Goal: Understand process/instructions: Learn how to perform a task or action

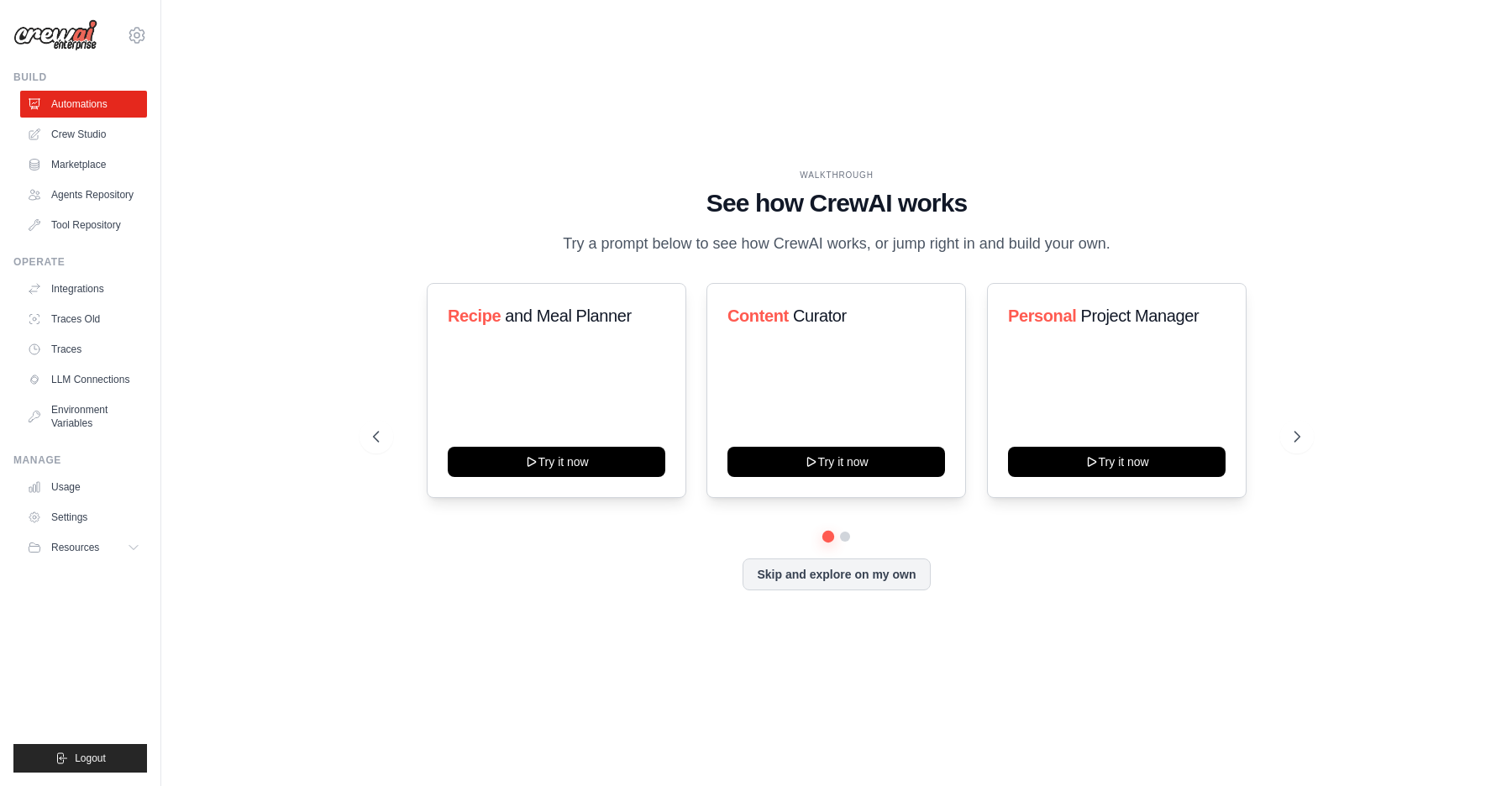
click at [1219, 50] on div "WALKTHROUGH See how [PERSON_NAME] works Try a prompt below to see how [PERSON_N…" at bounding box center [837, 393] width 1297 height 753
click at [1326, 432] on div "WALKTHROUGH See how [PERSON_NAME] works Try a prompt below to see how [PERSON_N…" at bounding box center [837, 393] width 1297 height 753
click at [1318, 433] on div "WALKTHROUGH See how [PERSON_NAME] works Try a prompt below to see how [PERSON_N…" at bounding box center [837, 393] width 967 height 449
click at [1306, 435] on button at bounding box center [1297, 437] width 34 height 34
click at [1281, 433] on button at bounding box center [1297, 437] width 34 height 34
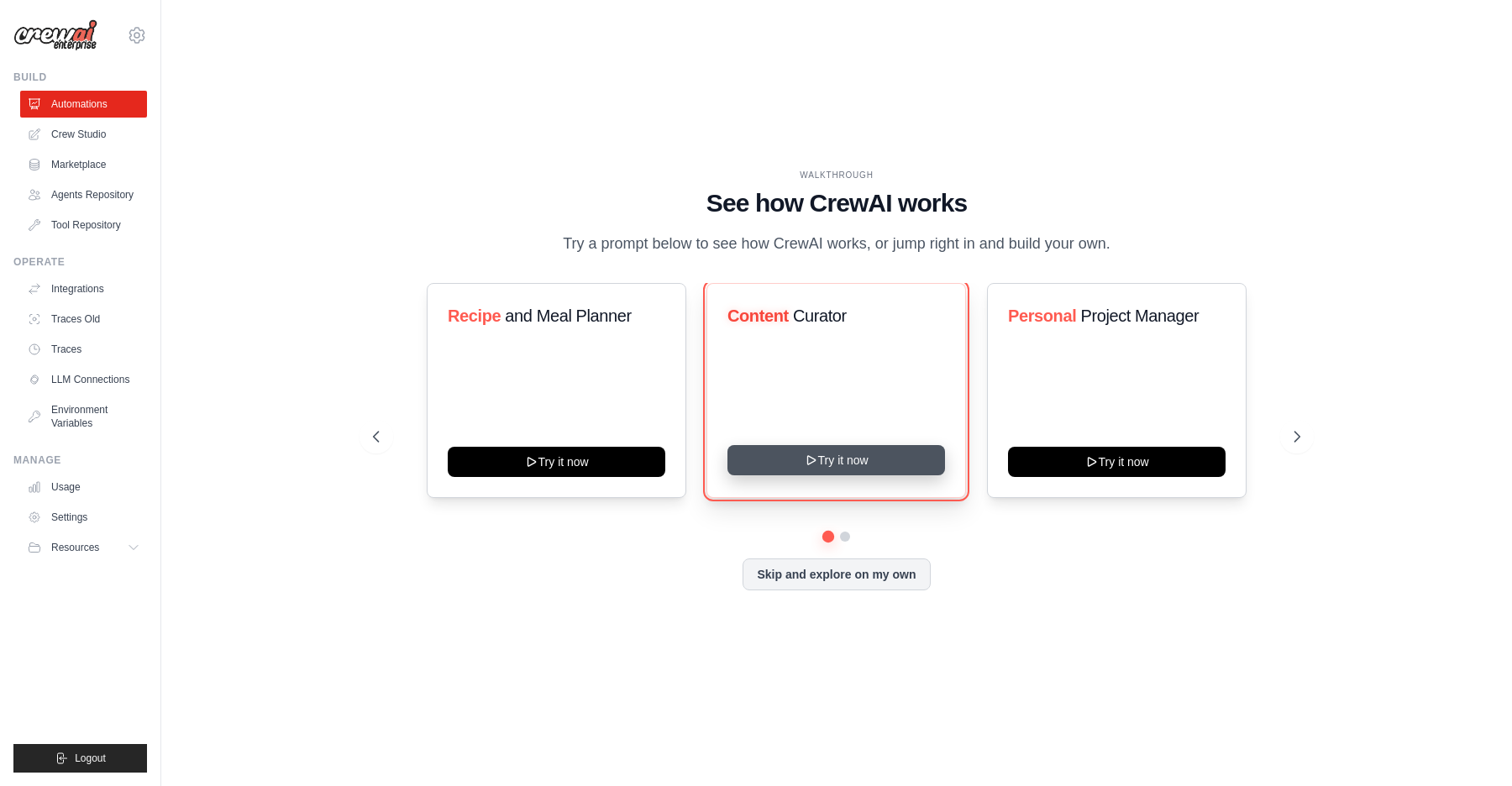
click at [849, 451] on button "Try it now" at bounding box center [837, 460] width 218 height 30
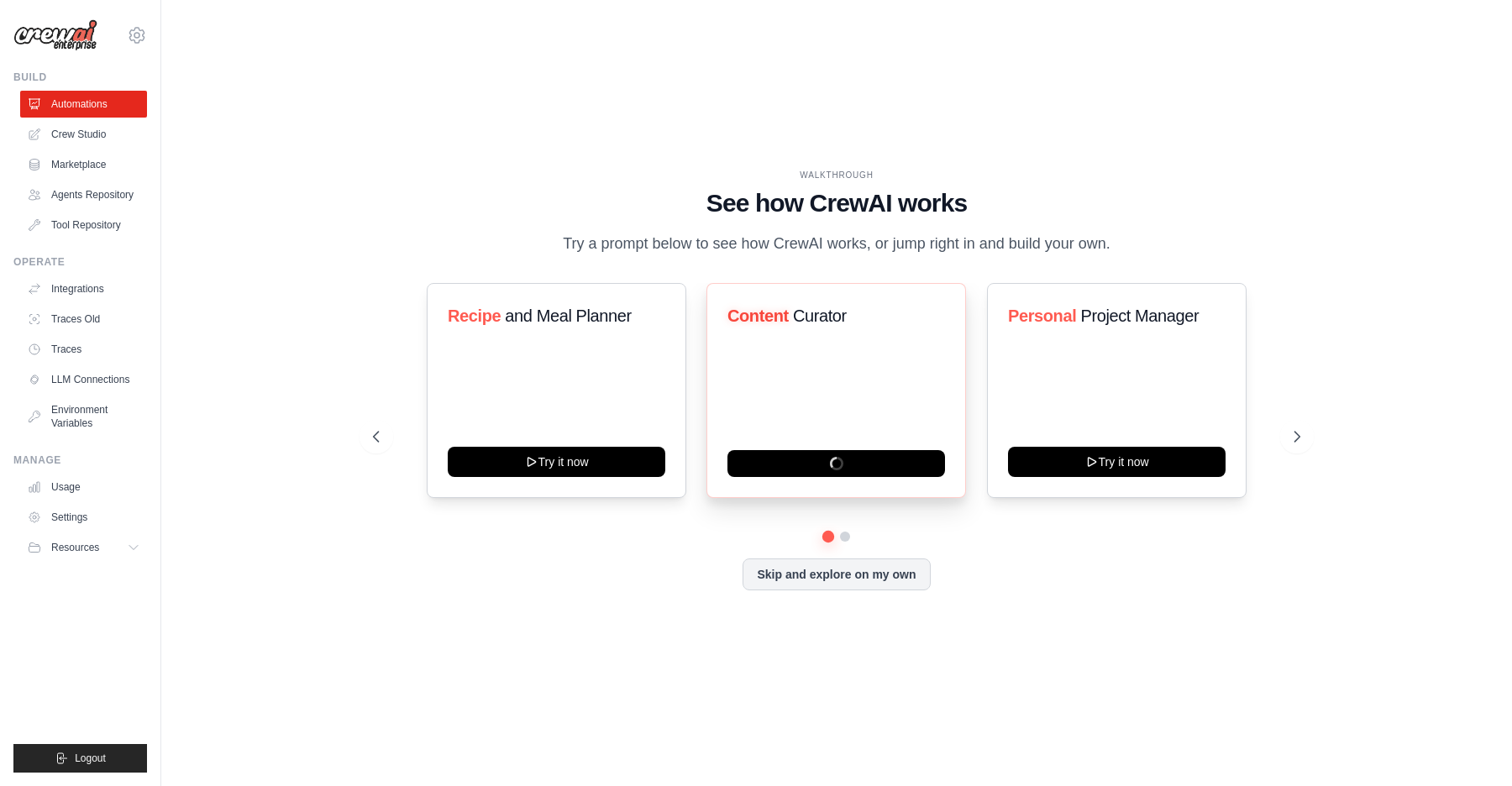
click at [834, 408] on div "Content Curator" at bounding box center [837, 390] width 260 height 215
click at [130, 546] on icon at bounding box center [134, 547] width 13 height 13
click at [134, 34] on icon at bounding box center [137, 36] width 5 height 5
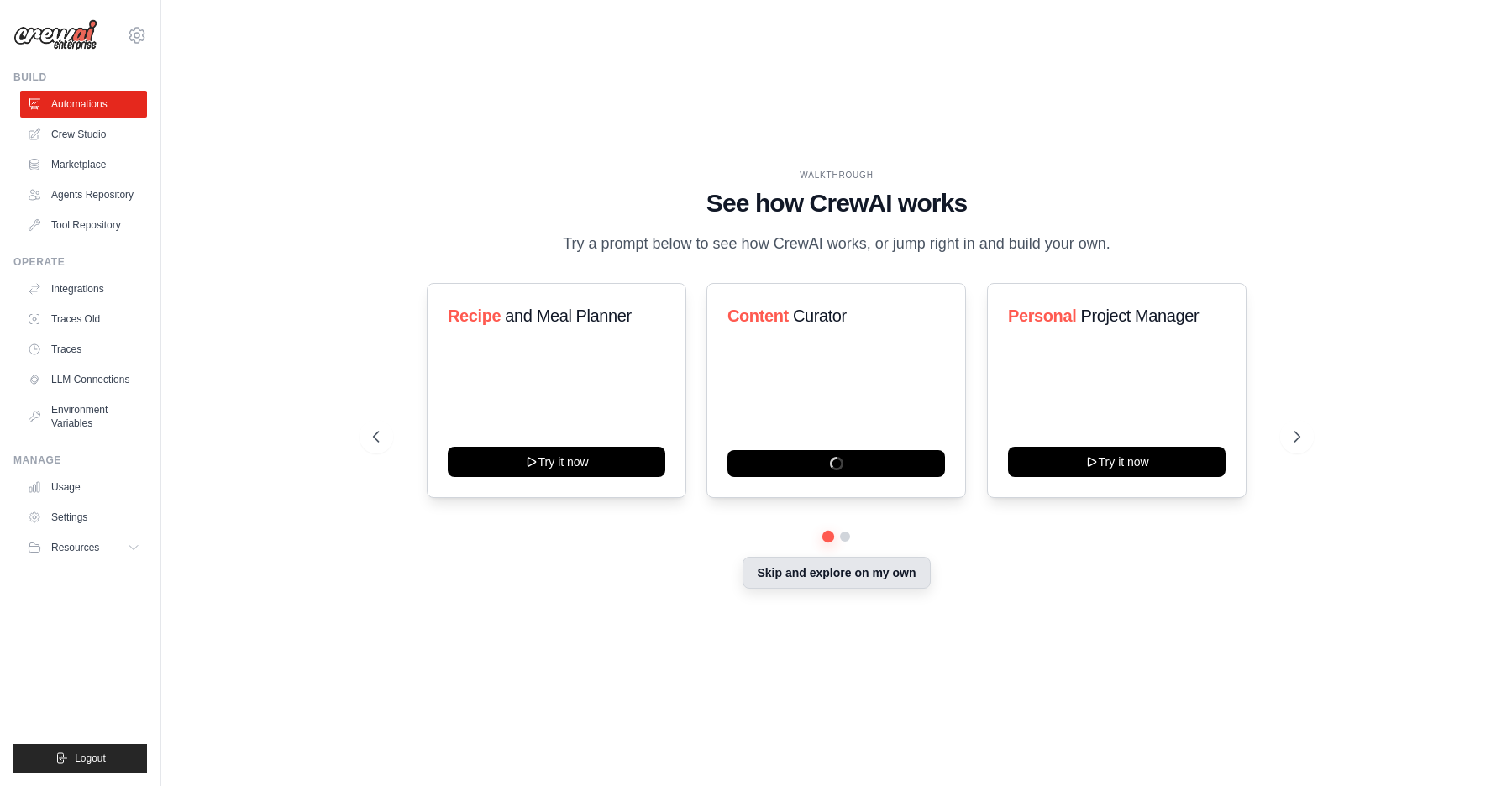
click at [837, 577] on button "Skip and explore on my own" at bounding box center [836, 573] width 187 height 32
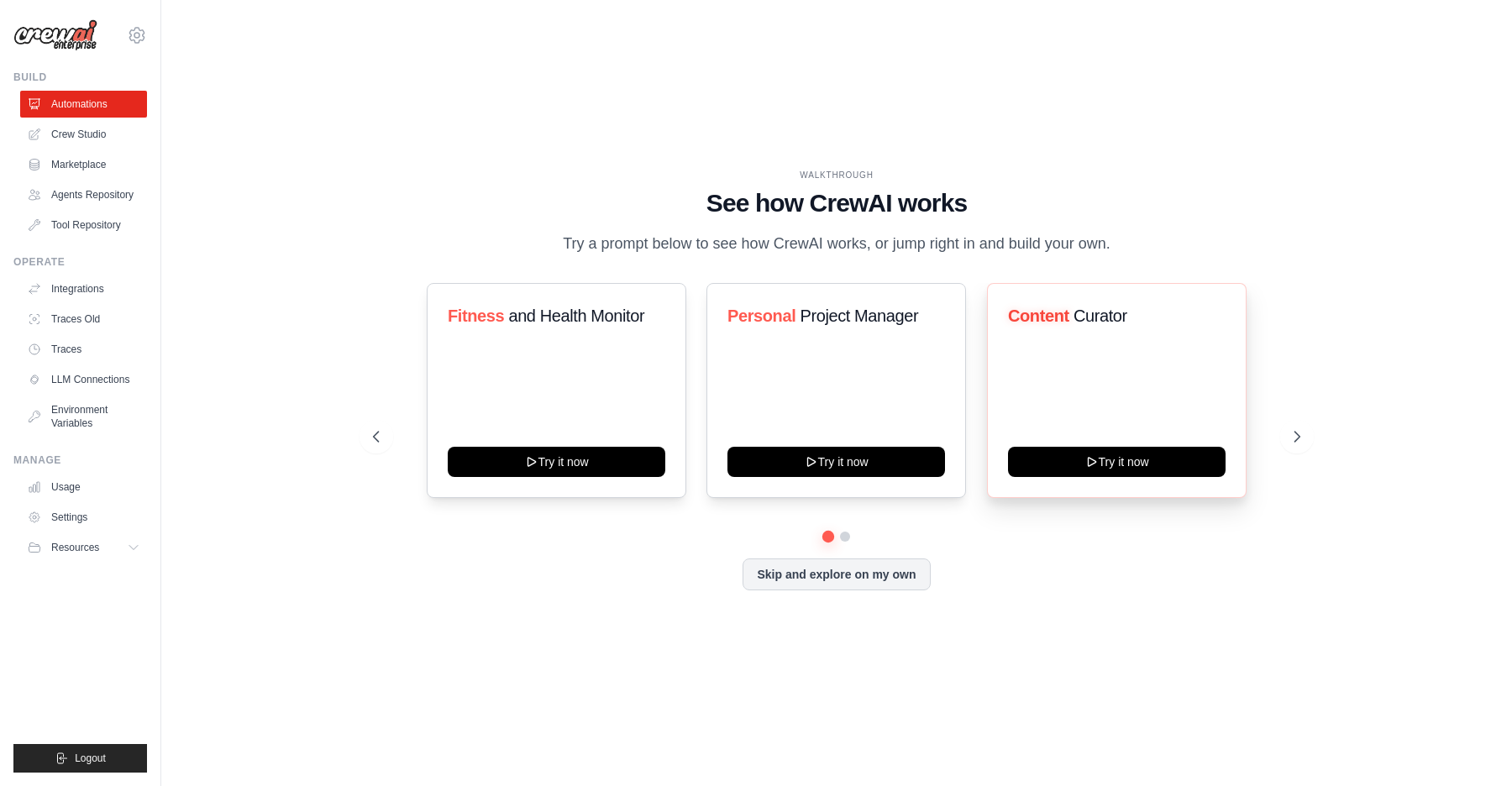
click at [1143, 439] on div "Content Curator Try it now" at bounding box center [1117, 390] width 260 height 215
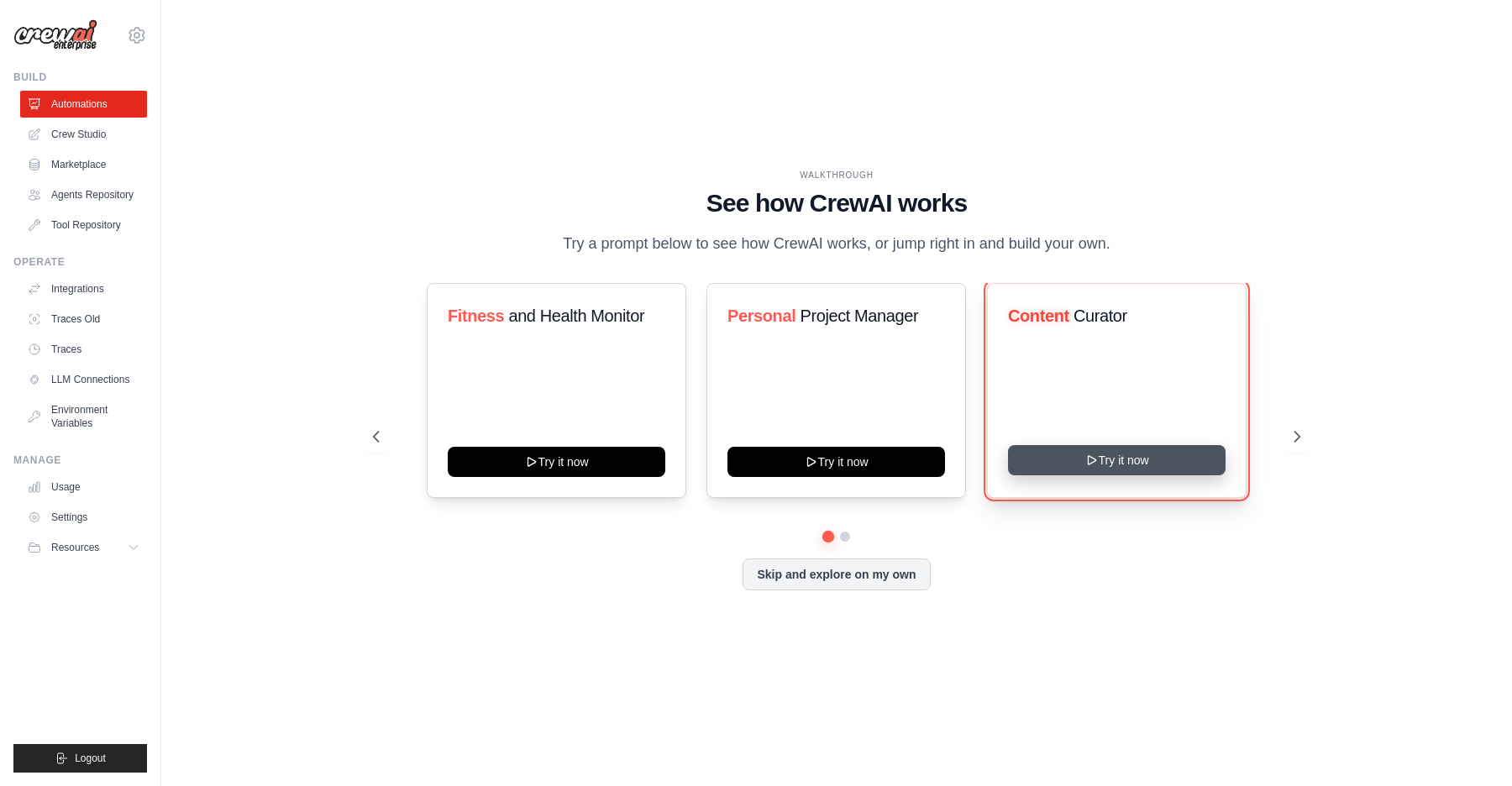
click at [1143, 460] on button "Try it now" at bounding box center [1117, 460] width 218 height 30
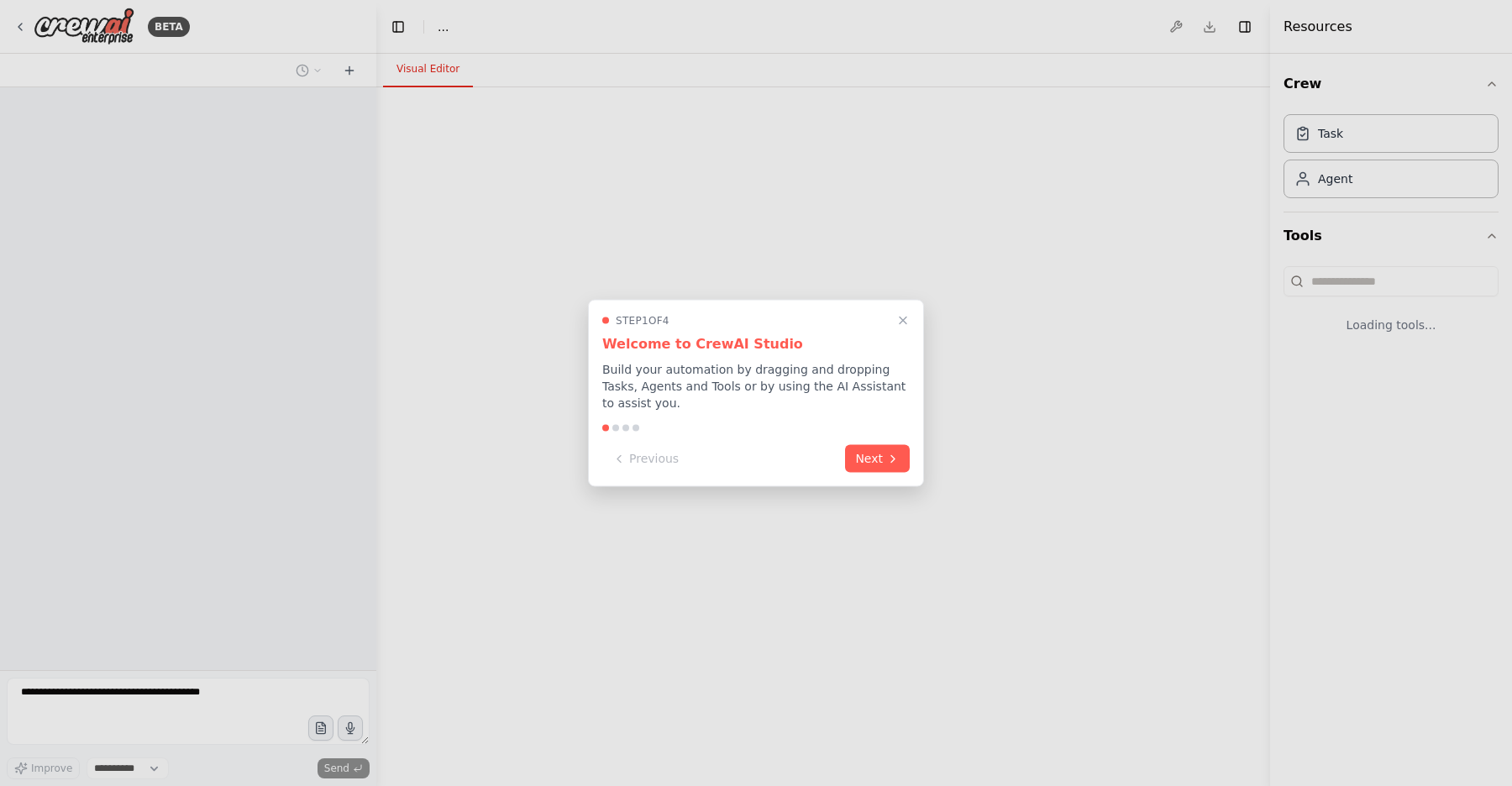
select select "****"
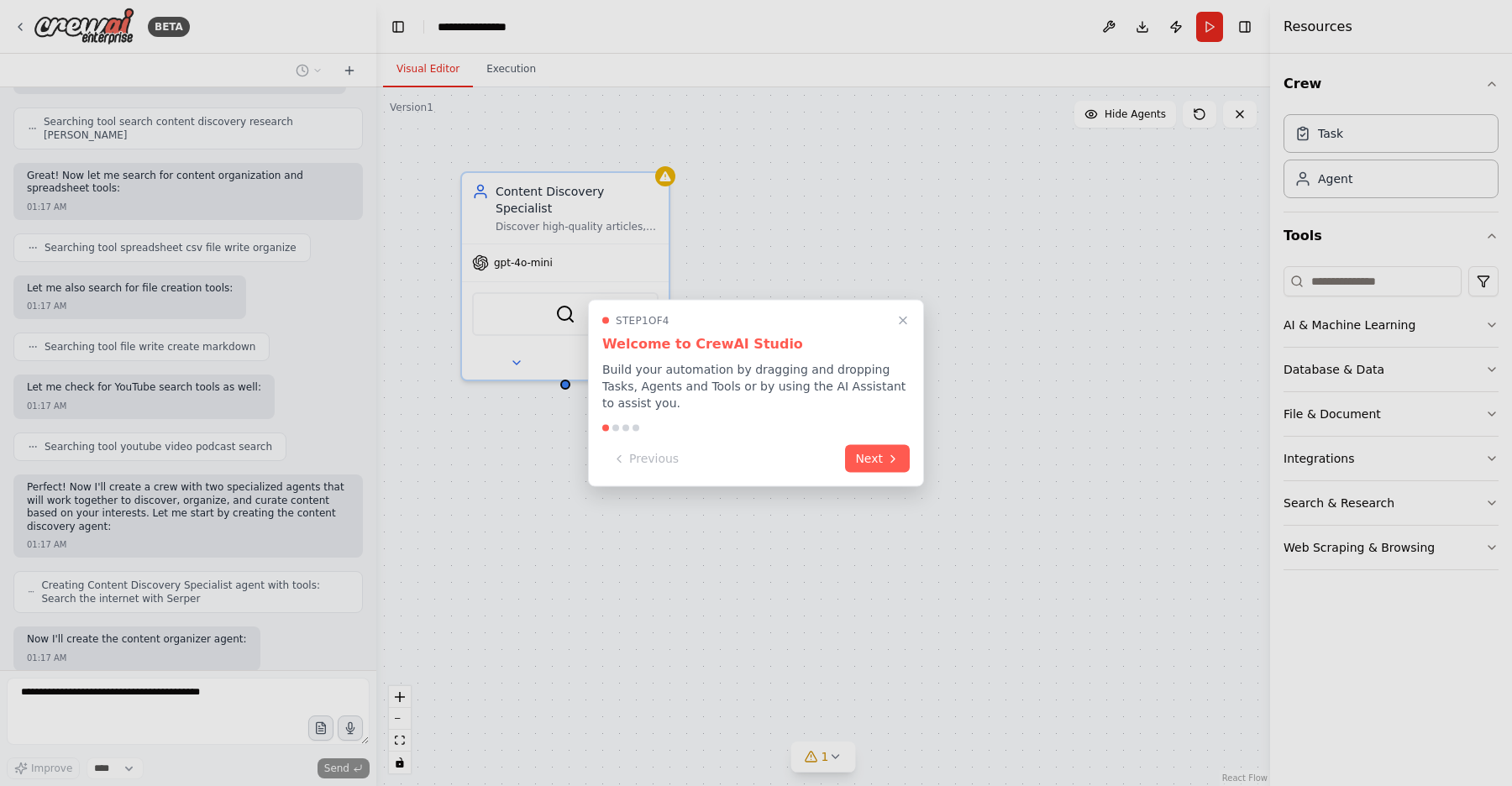
scroll to position [446, 0]
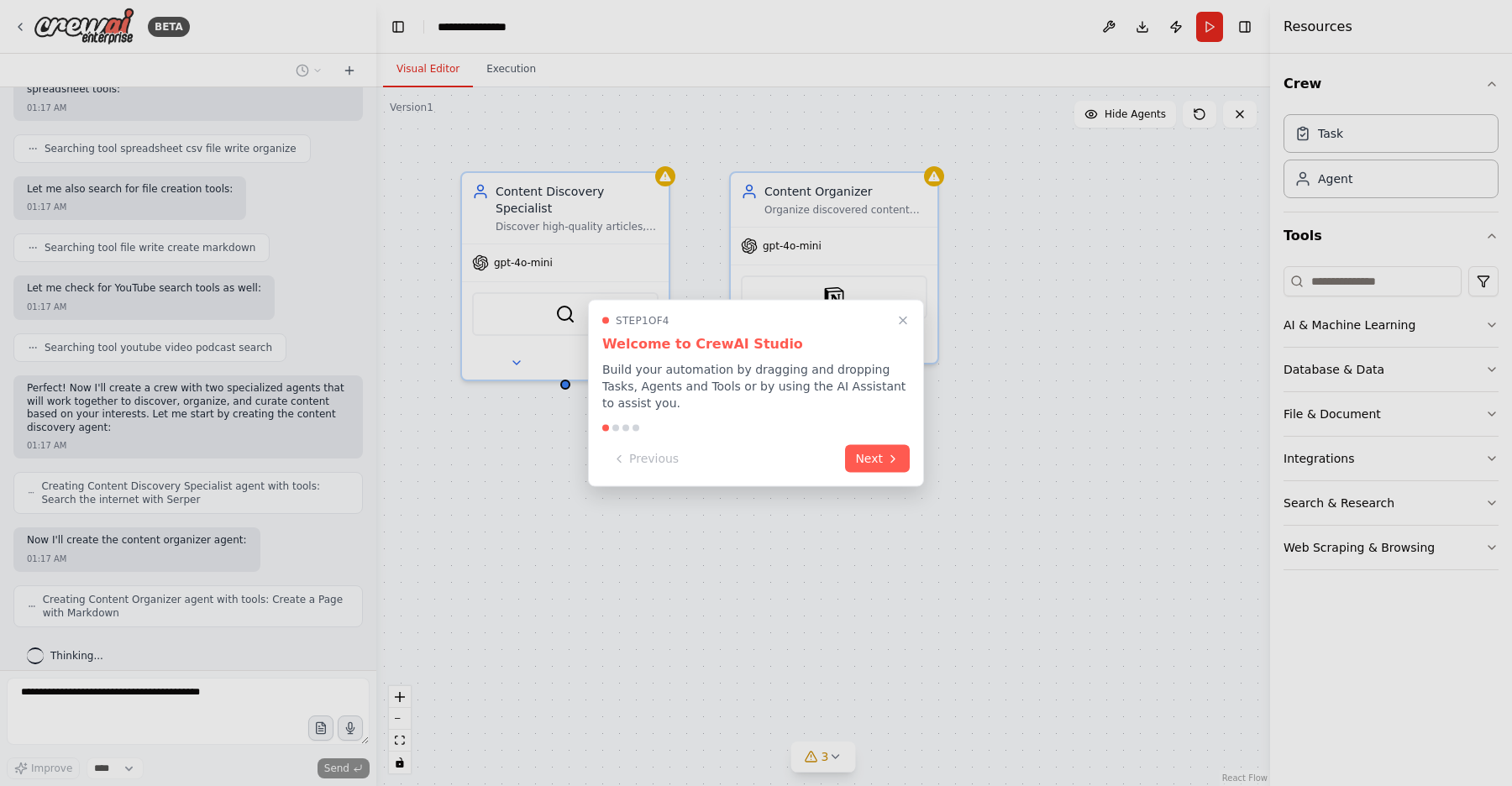
click at [861, 471] on div "Previous Next" at bounding box center [756, 459] width 308 height 28
click at [874, 437] on div "Step 1 of 4 Welcome to CrewAI Studio Build your automation by dragging and drop…" at bounding box center [756, 393] width 336 height 187
click at [871, 454] on button "Next" at bounding box center [878, 457] width 64 height 28
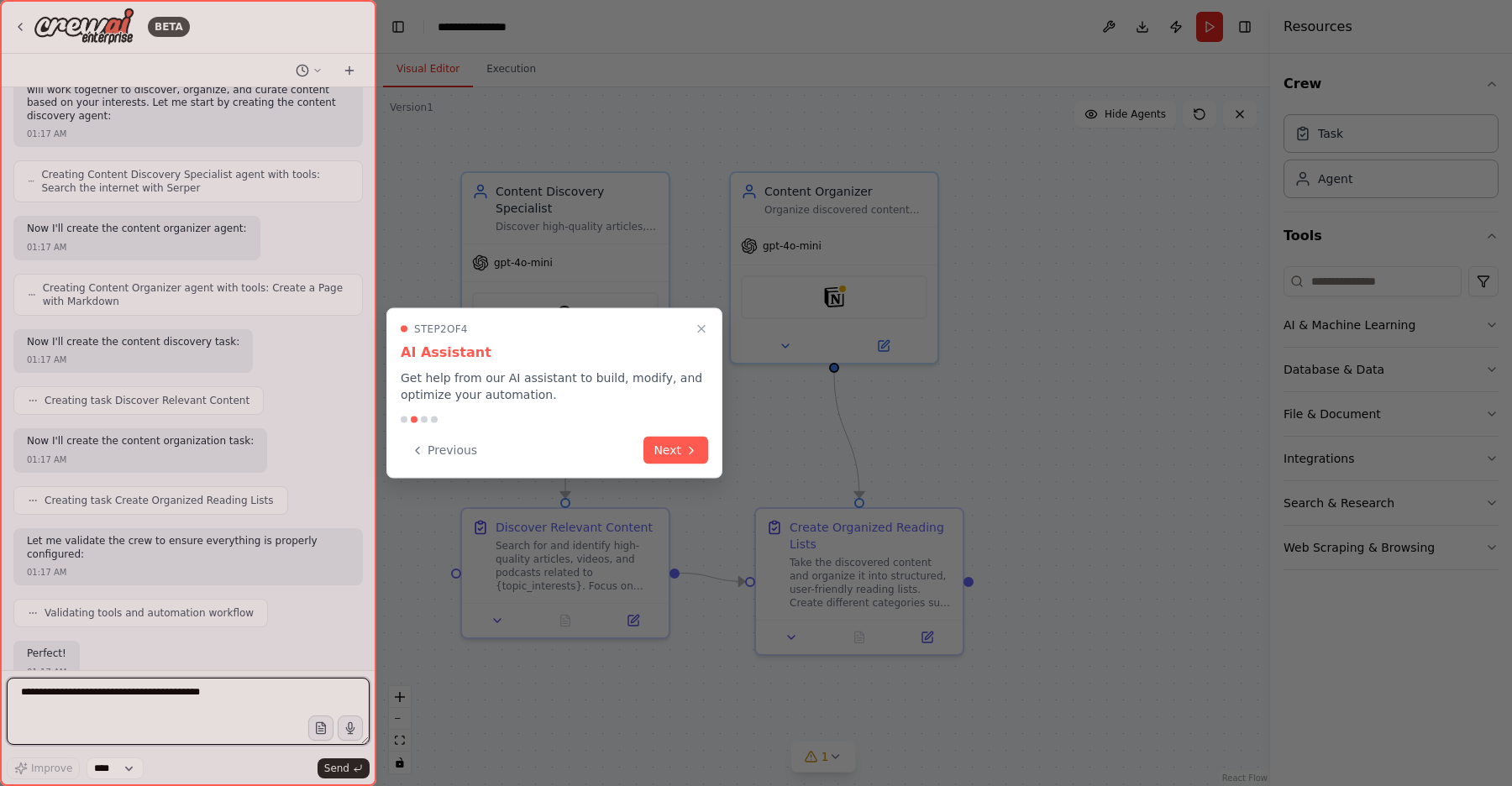
scroll to position [871, 0]
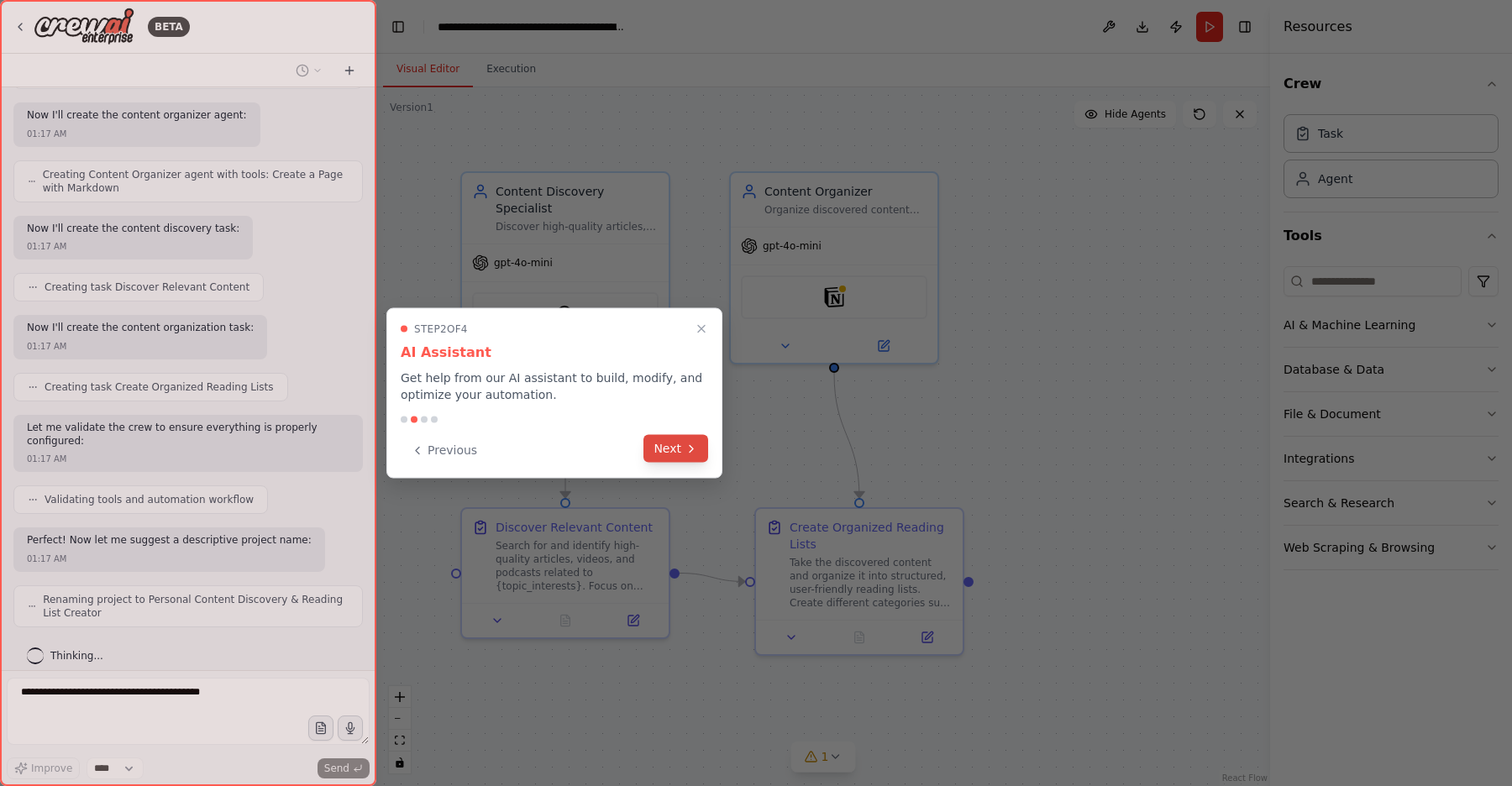
click at [681, 454] on button "Next" at bounding box center [675, 449] width 64 height 28
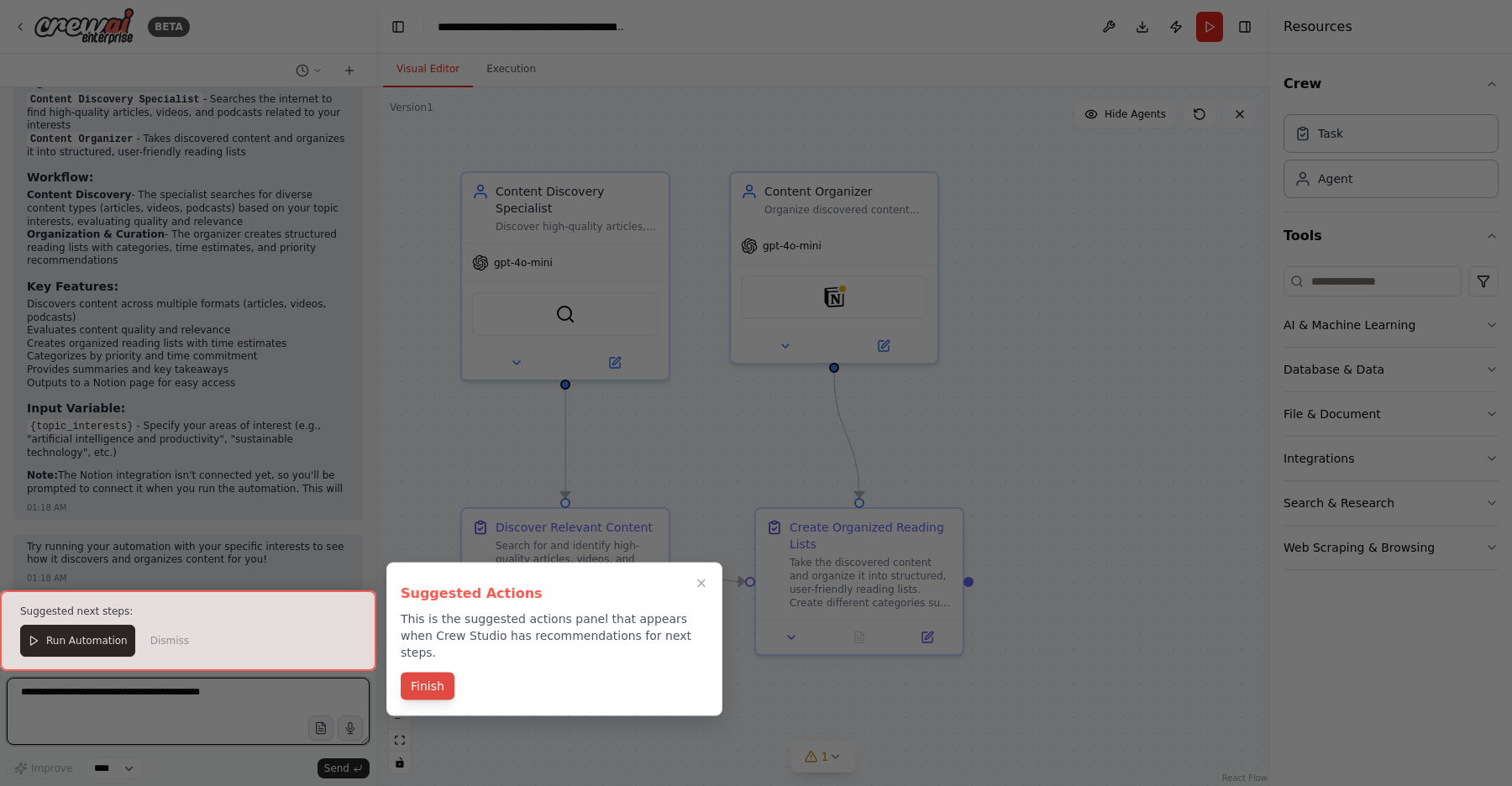
scroll to position [1512, 0]
click at [434, 673] on button "Finish" at bounding box center [428, 687] width 54 height 28
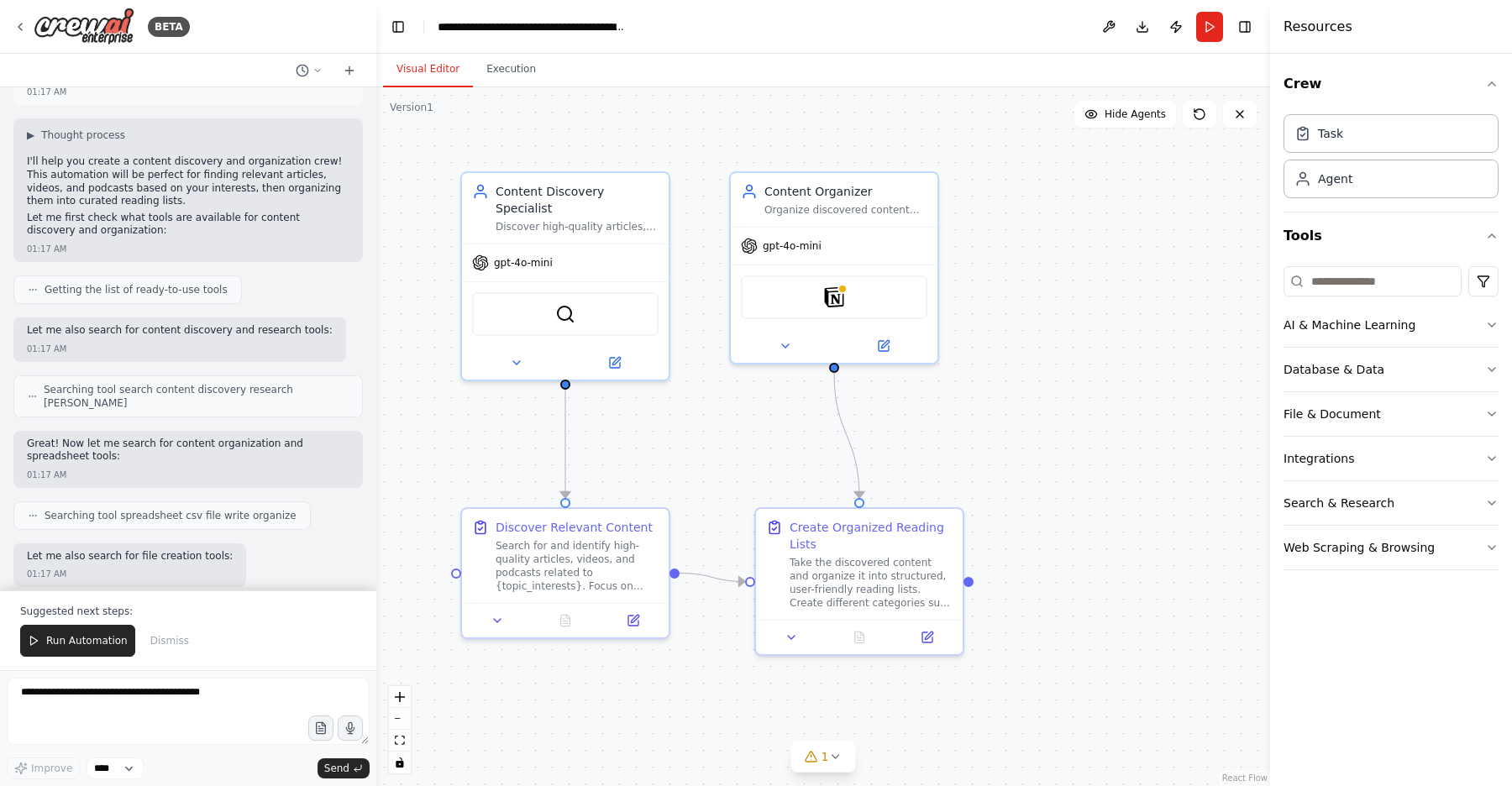
scroll to position [0, 0]
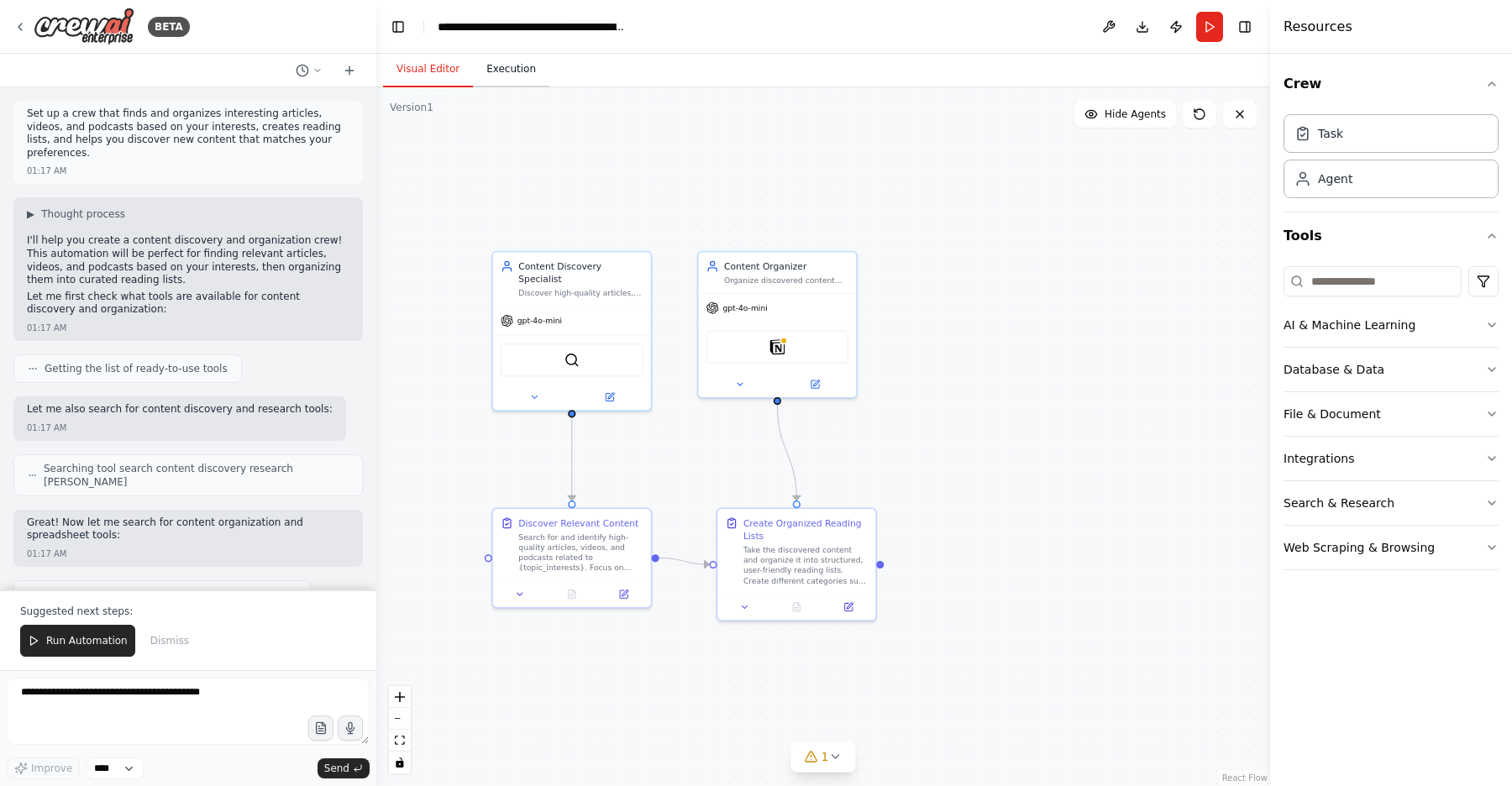
click at [521, 64] on button "Execution" at bounding box center [512, 70] width 77 height 35
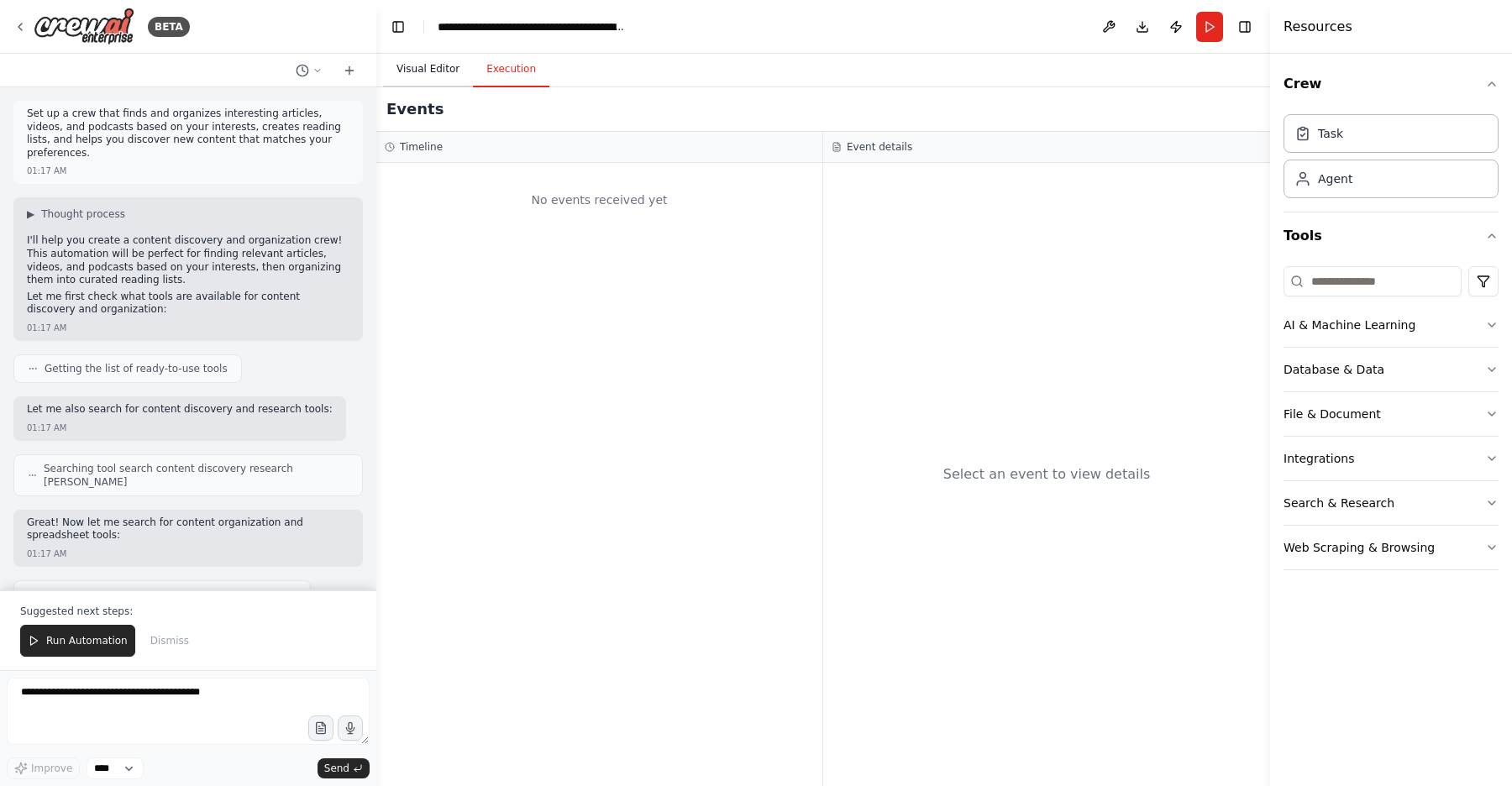
click at [433, 77] on button "Visual Editor" at bounding box center [428, 70] width 90 height 35
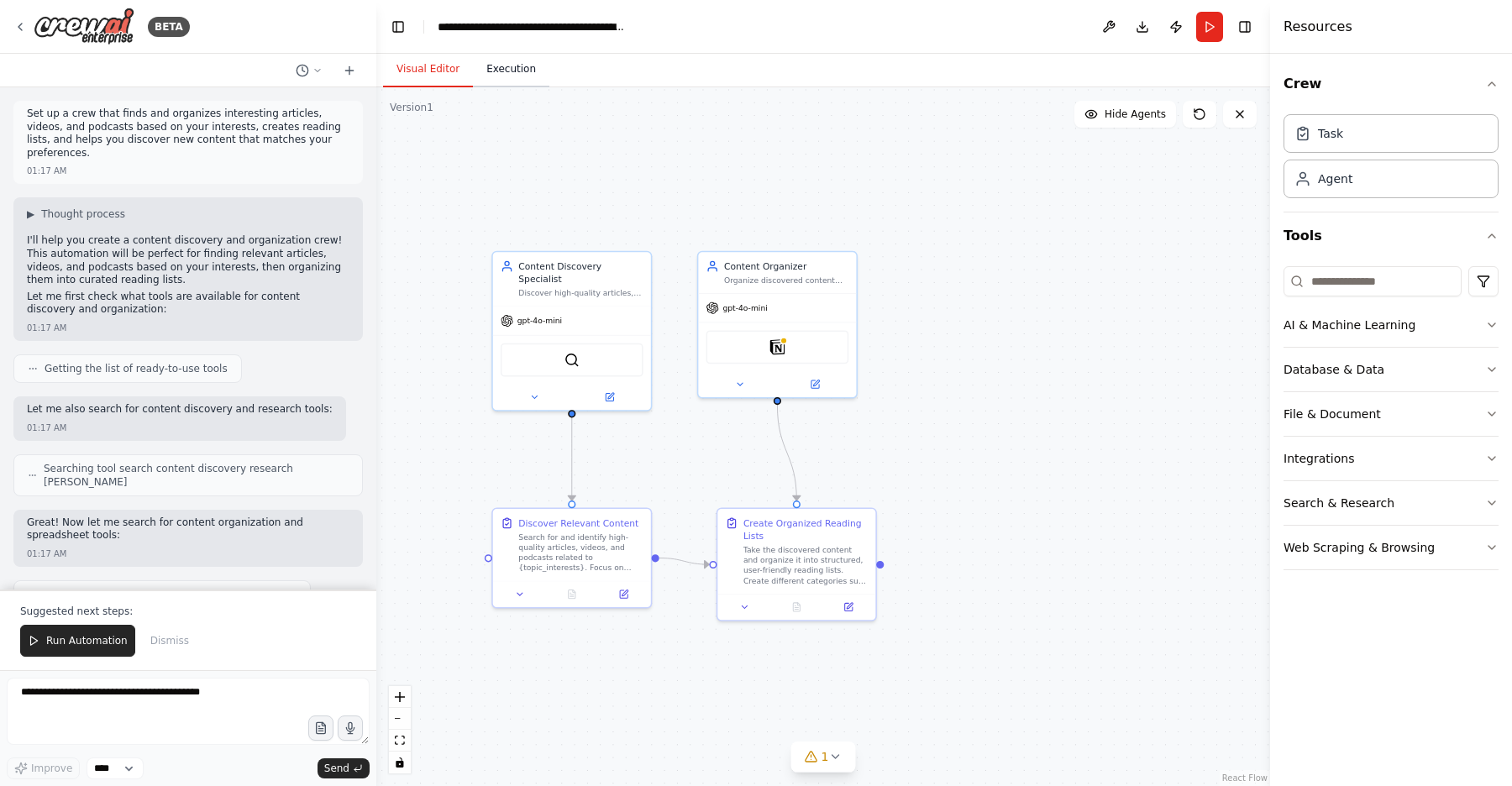
click at [503, 74] on button "Execution" at bounding box center [512, 70] width 77 height 35
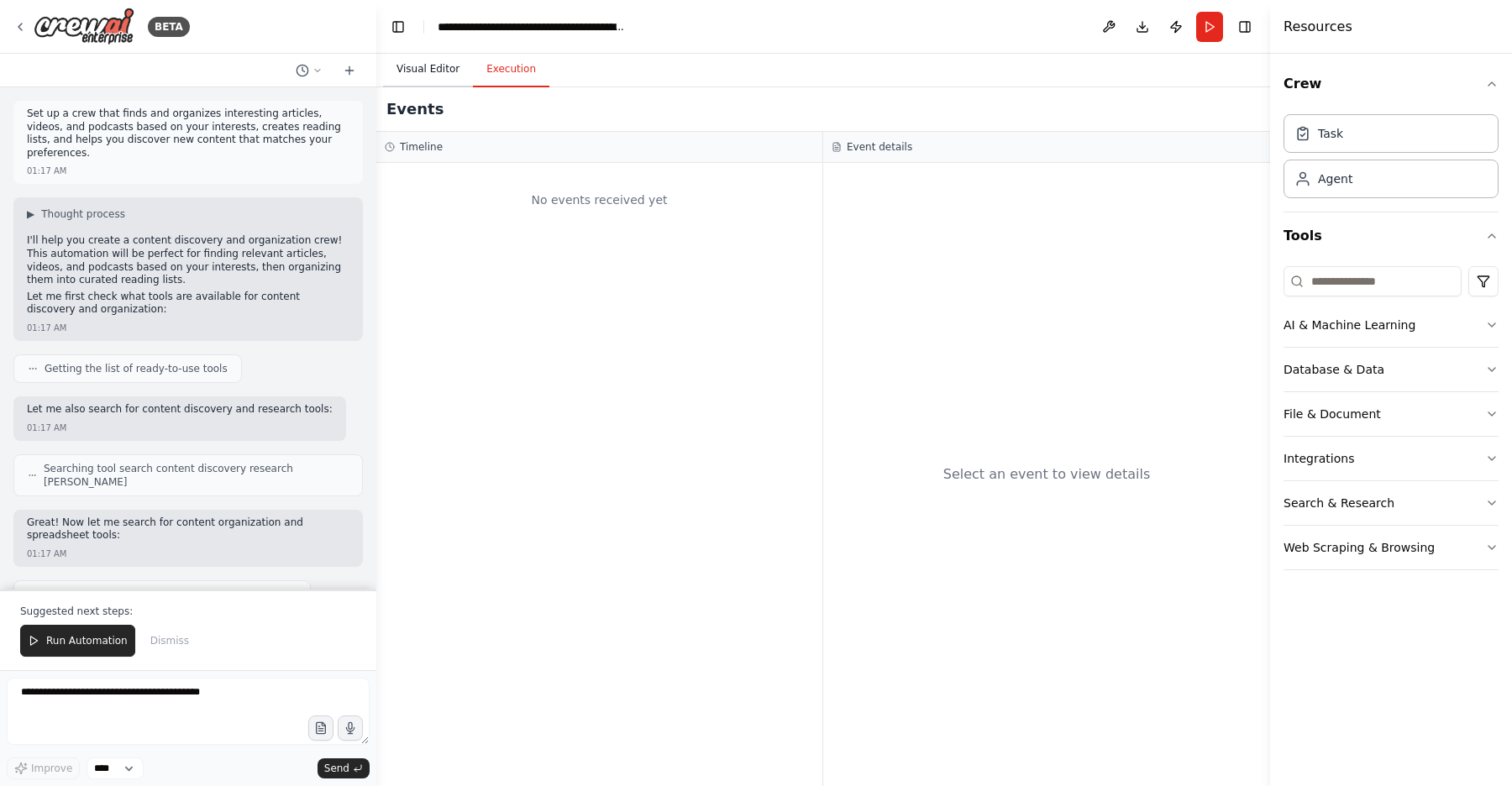
click at [431, 75] on button "Visual Editor" at bounding box center [428, 70] width 90 height 35
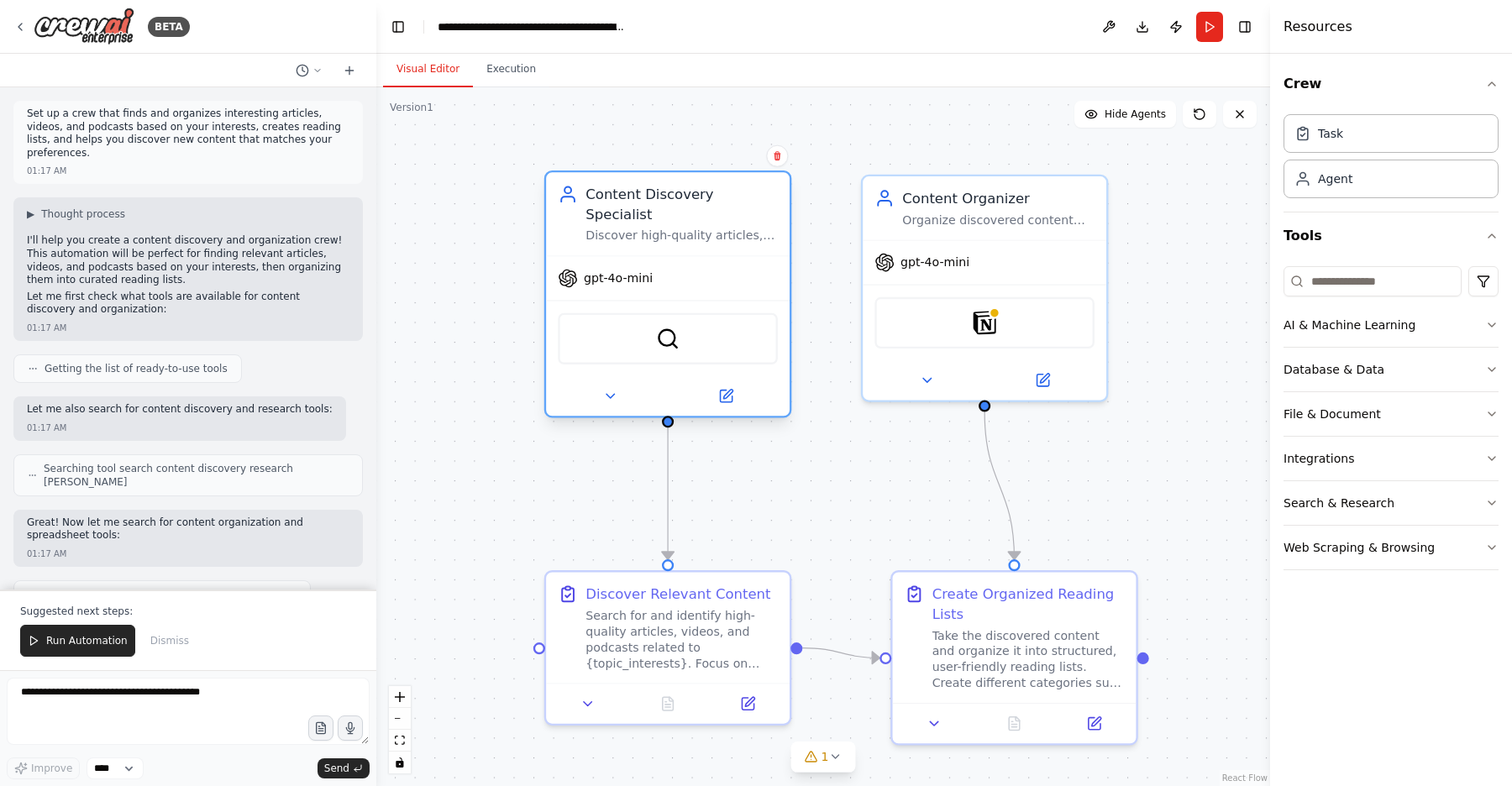
click at [619, 270] on span "gpt-4o-mini" at bounding box center [618, 278] width 69 height 16
click at [620, 384] on button at bounding box center [610, 396] width 112 height 24
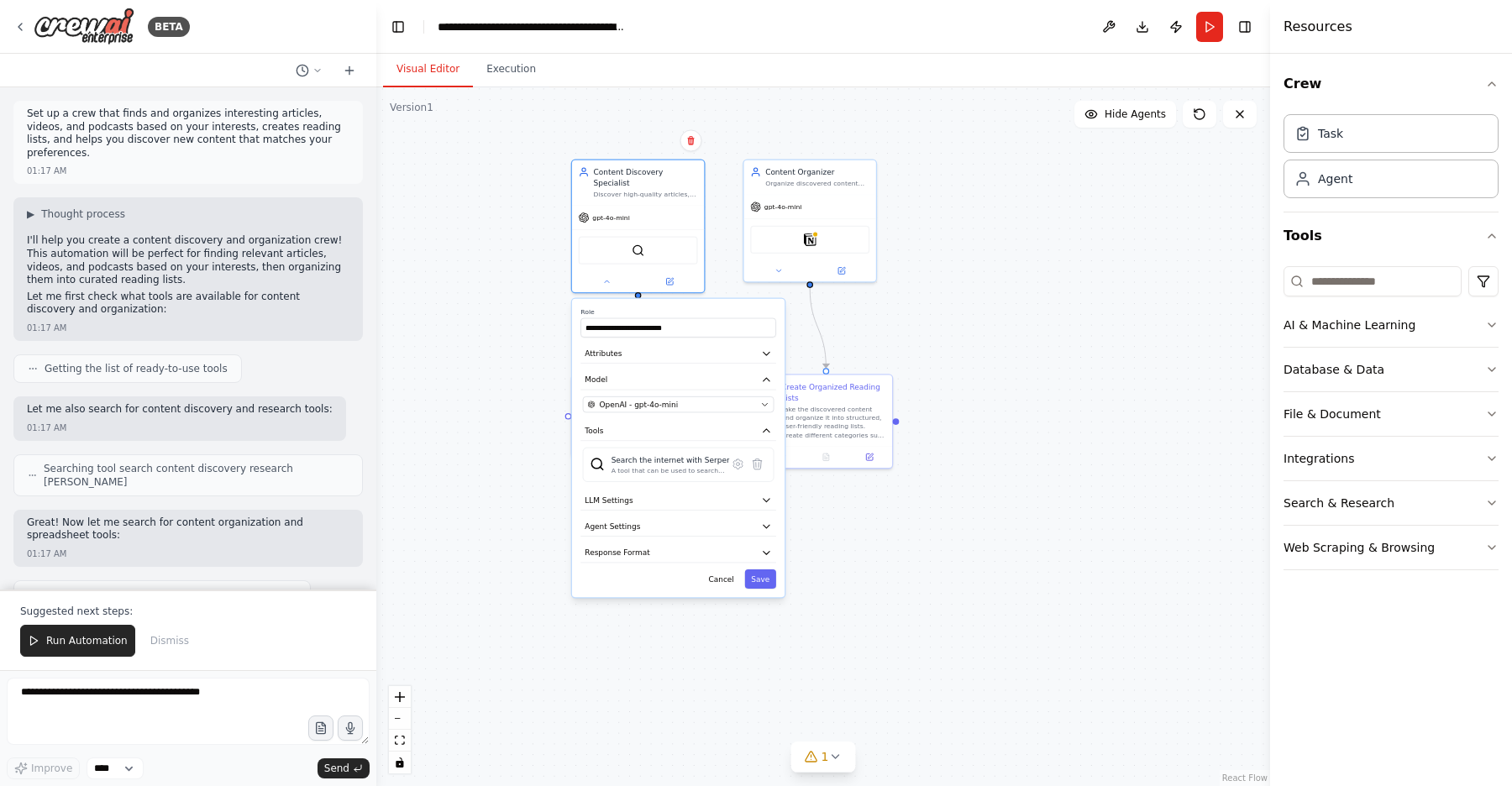
drag, startPoint x: 534, startPoint y: 535, endPoint x: 552, endPoint y: 91, distance: 444.4
click at [552, 91] on div ".deletable-edge-delete-btn { width: 20px; height: 20px; border: 0px solid #ffff…" at bounding box center [824, 437] width 894 height 699
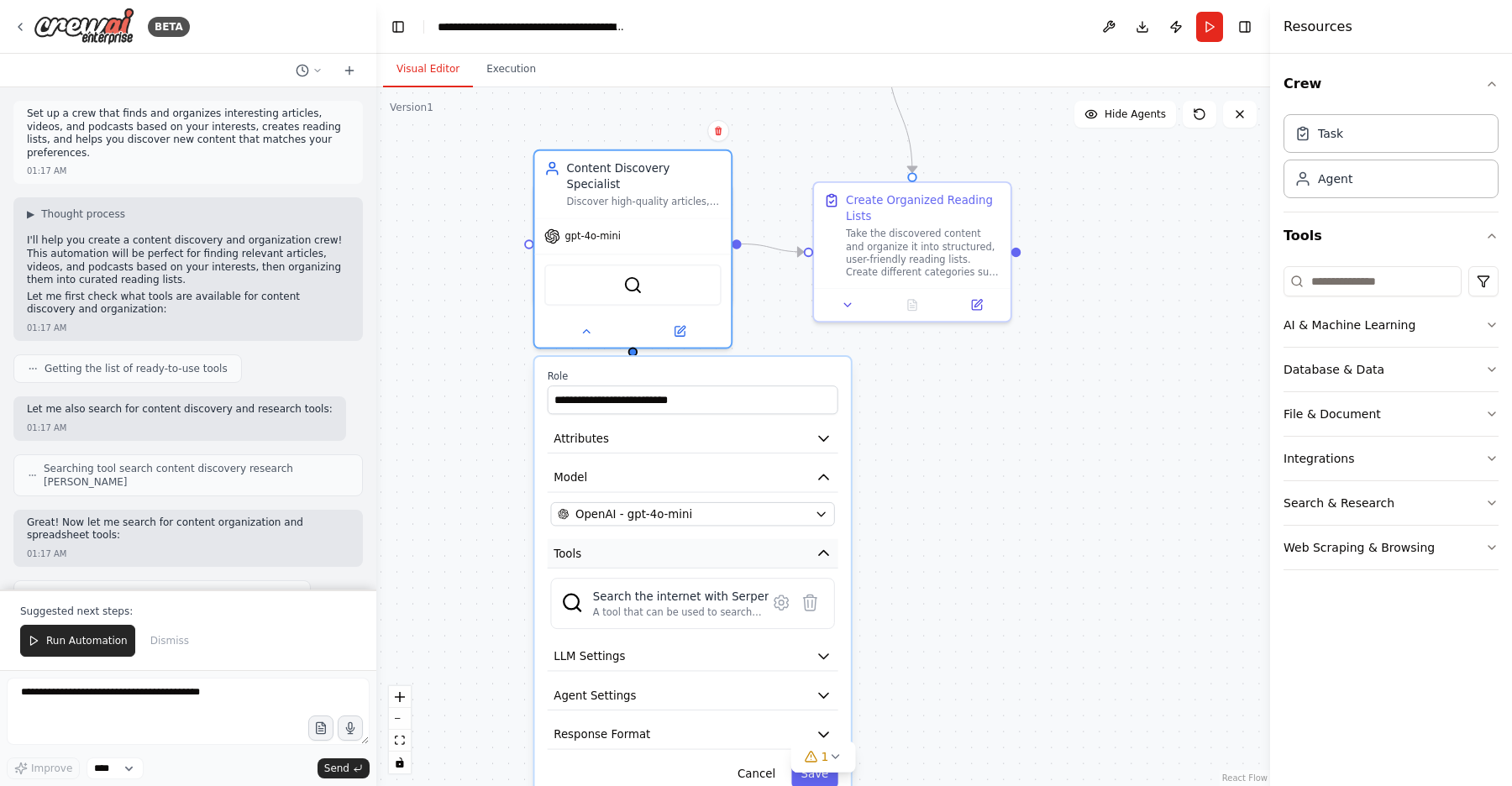
drag, startPoint x: 701, startPoint y: 236, endPoint x: 701, endPoint y: 539, distance: 303.0
click at [701, 539] on button "Tools" at bounding box center [693, 554] width 291 height 30
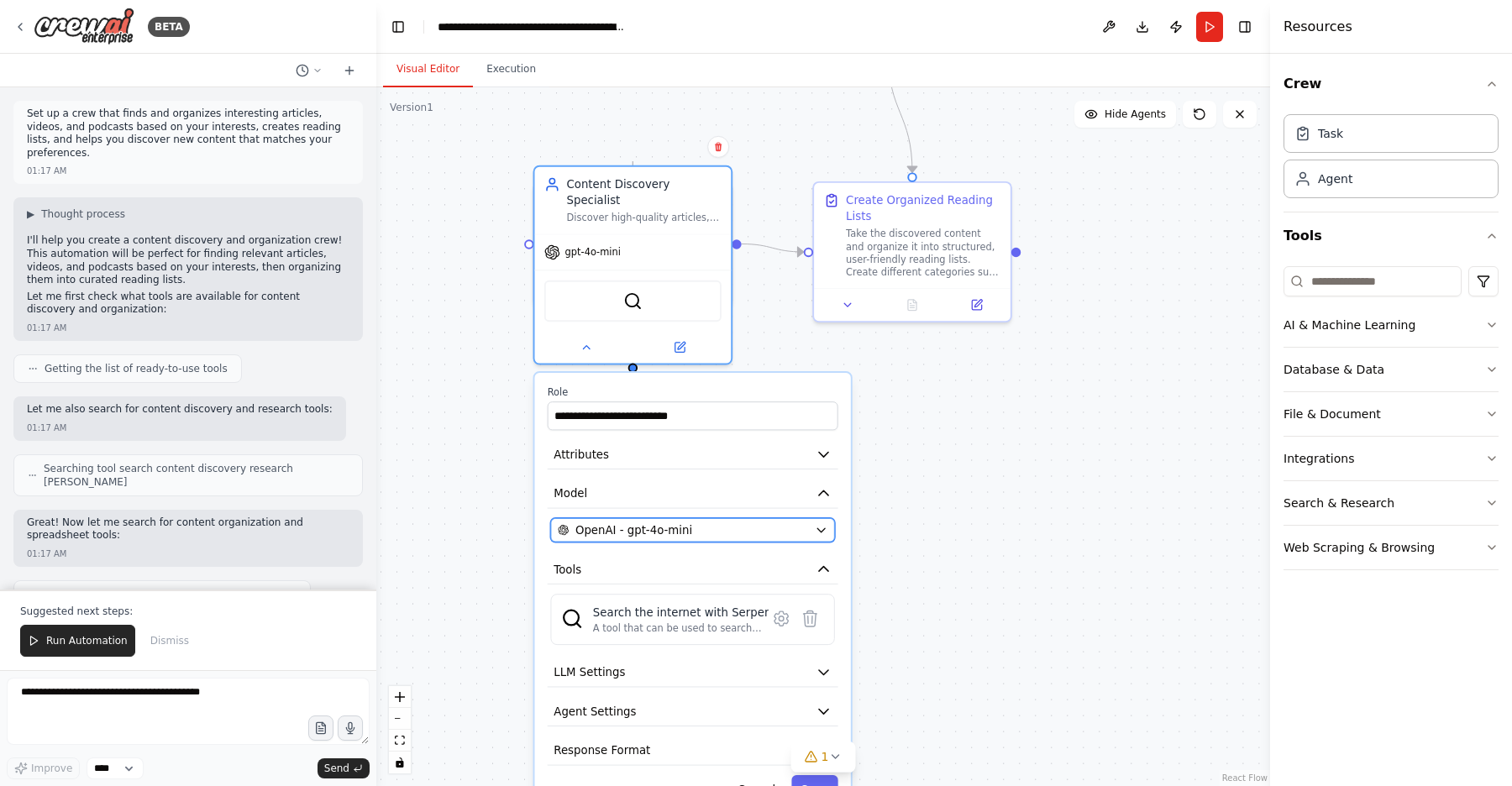
click at [731, 523] on div "OpenAI - gpt-4o-mini" at bounding box center [682, 531] width 250 height 16
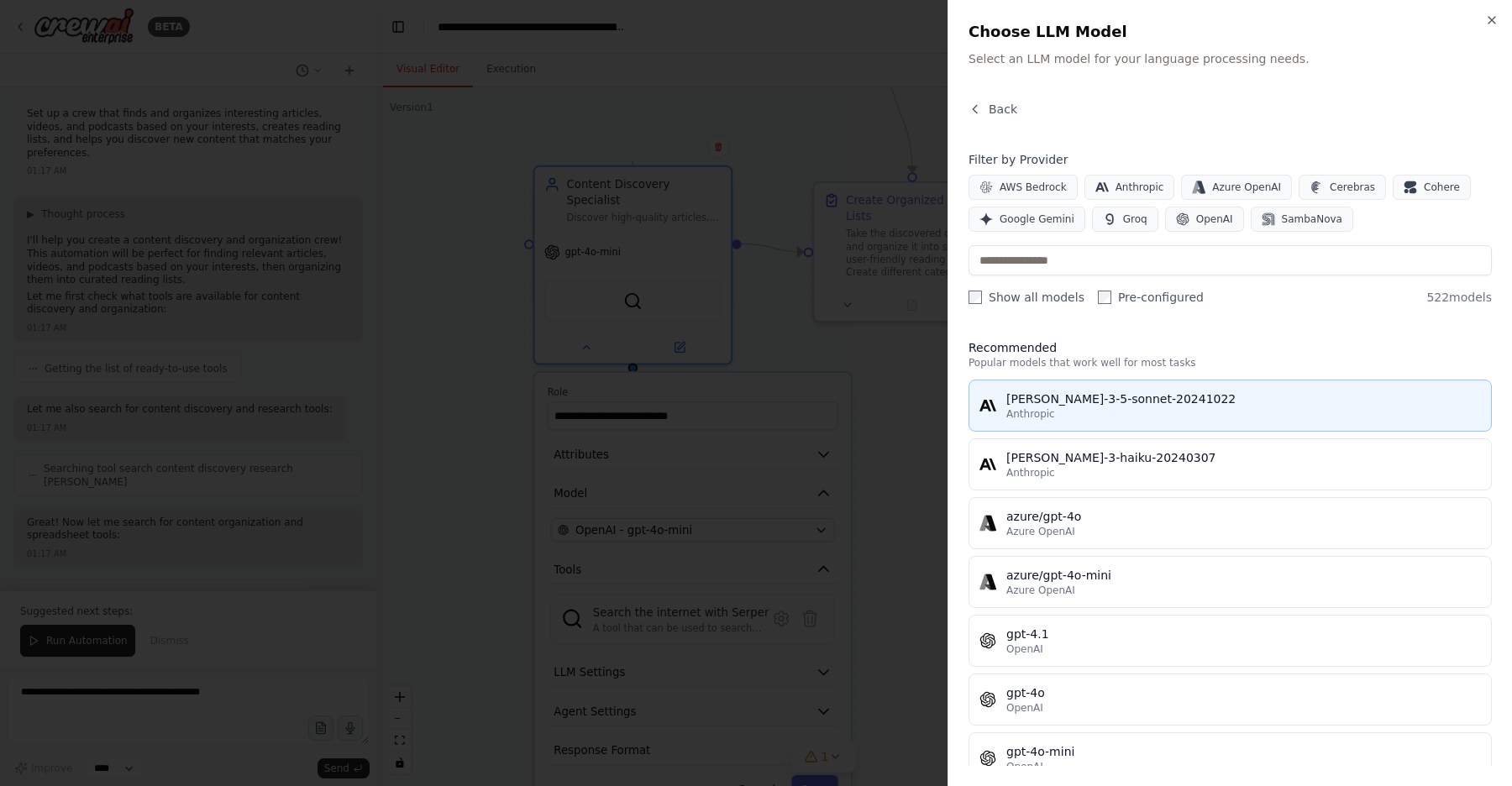
click at [1069, 408] on div "Anthropic" at bounding box center [1244, 414] width 475 height 13
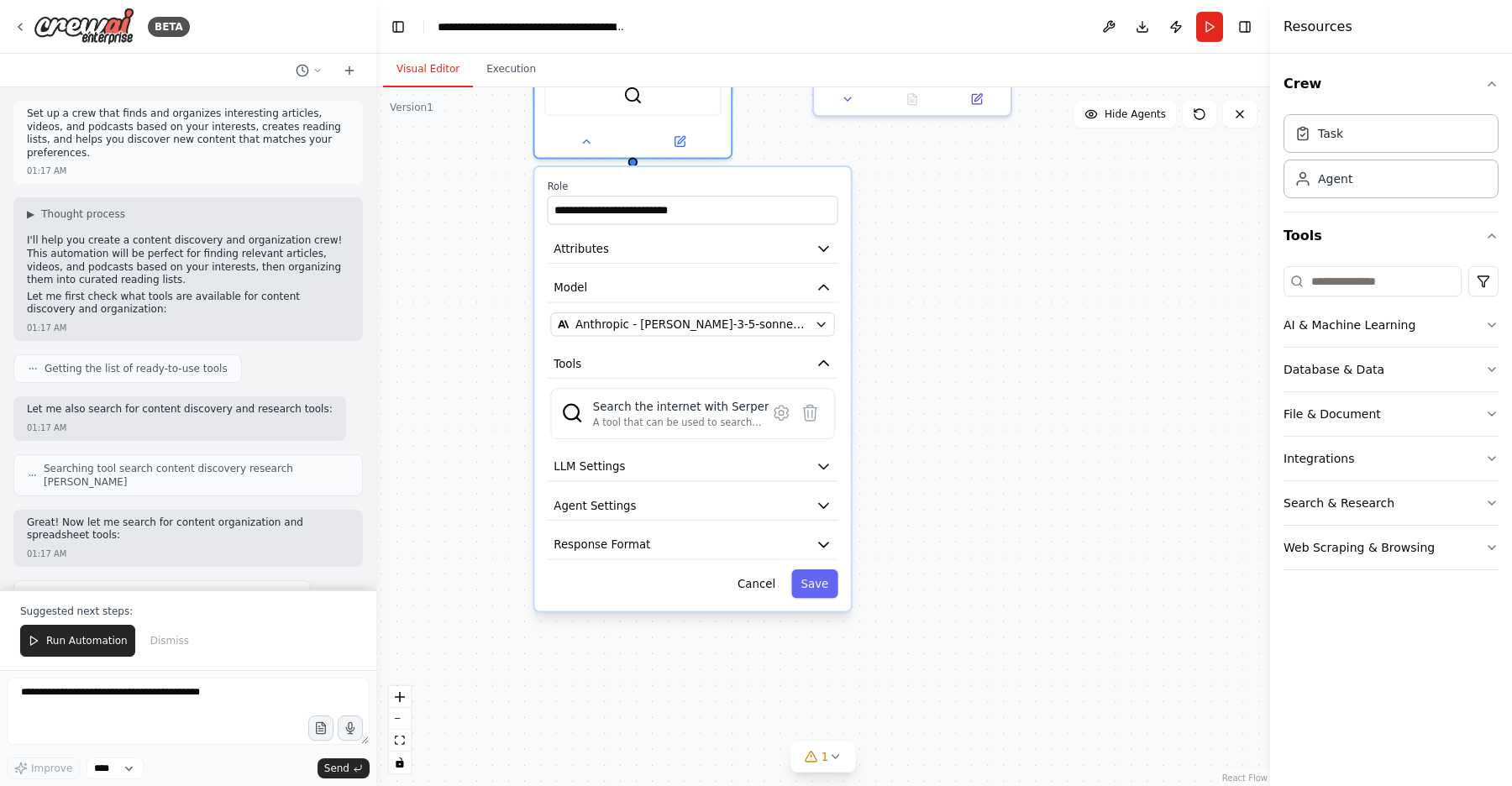
drag, startPoint x: 958, startPoint y: 543, endPoint x: 958, endPoint y: 336, distance: 207.0
click at [958, 336] on div ".deletable-edge-delete-btn { width: 20px; height: 20px; border: 0px solid #ffff…" at bounding box center [824, 437] width 894 height 699
click at [811, 451] on button "LLM Settings" at bounding box center [693, 466] width 291 height 30
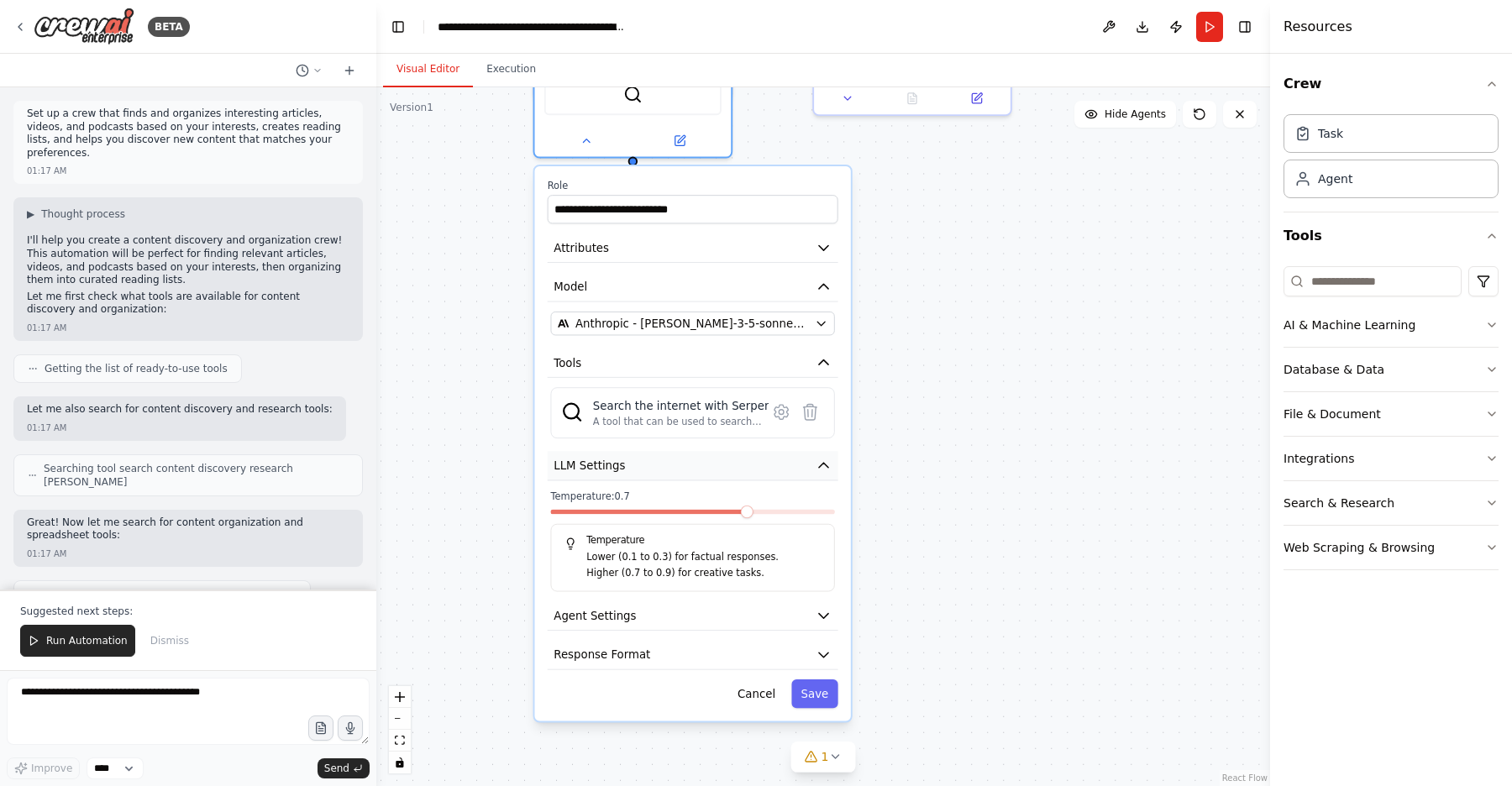
click at [816, 457] on icon "button" at bounding box center [824, 465] width 16 height 16
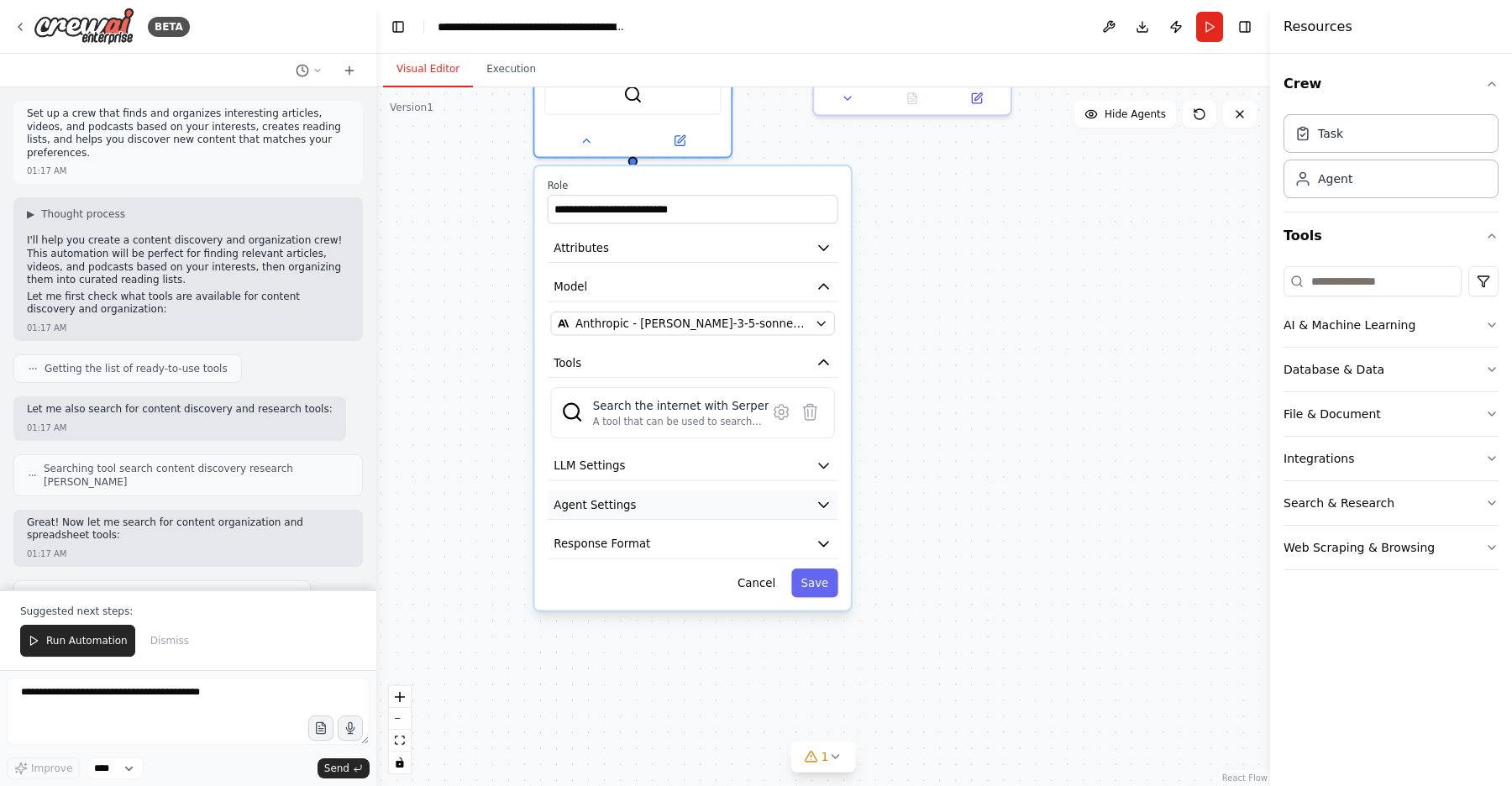
click at [814, 491] on button "Agent Settings" at bounding box center [693, 505] width 291 height 30
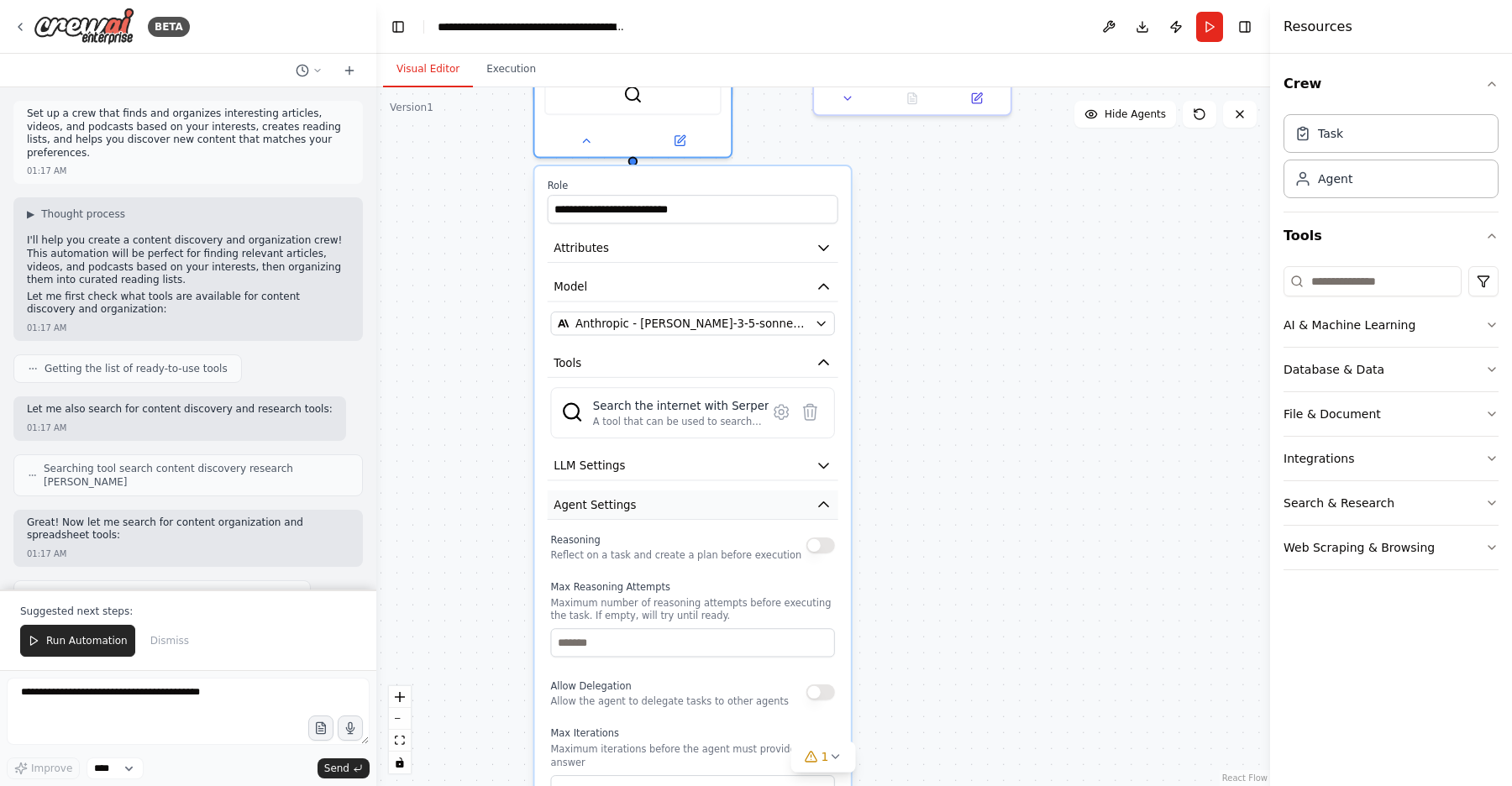
click at [814, 491] on button "Agent Settings" at bounding box center [693, 505] width 291 height 30
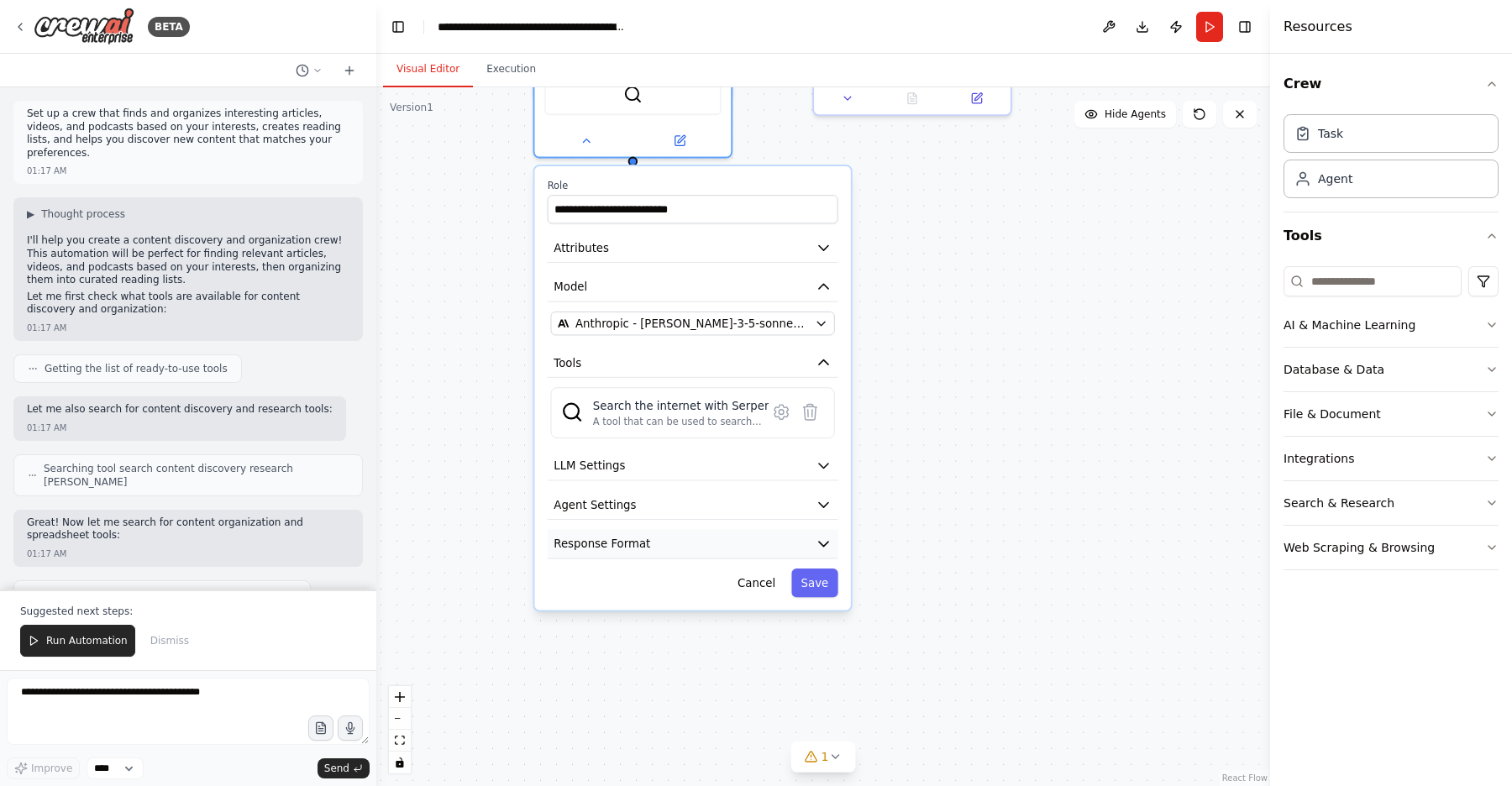
click at [794, 529] on button "Response Format" at bounding box center [693, 544] width 291 height 30
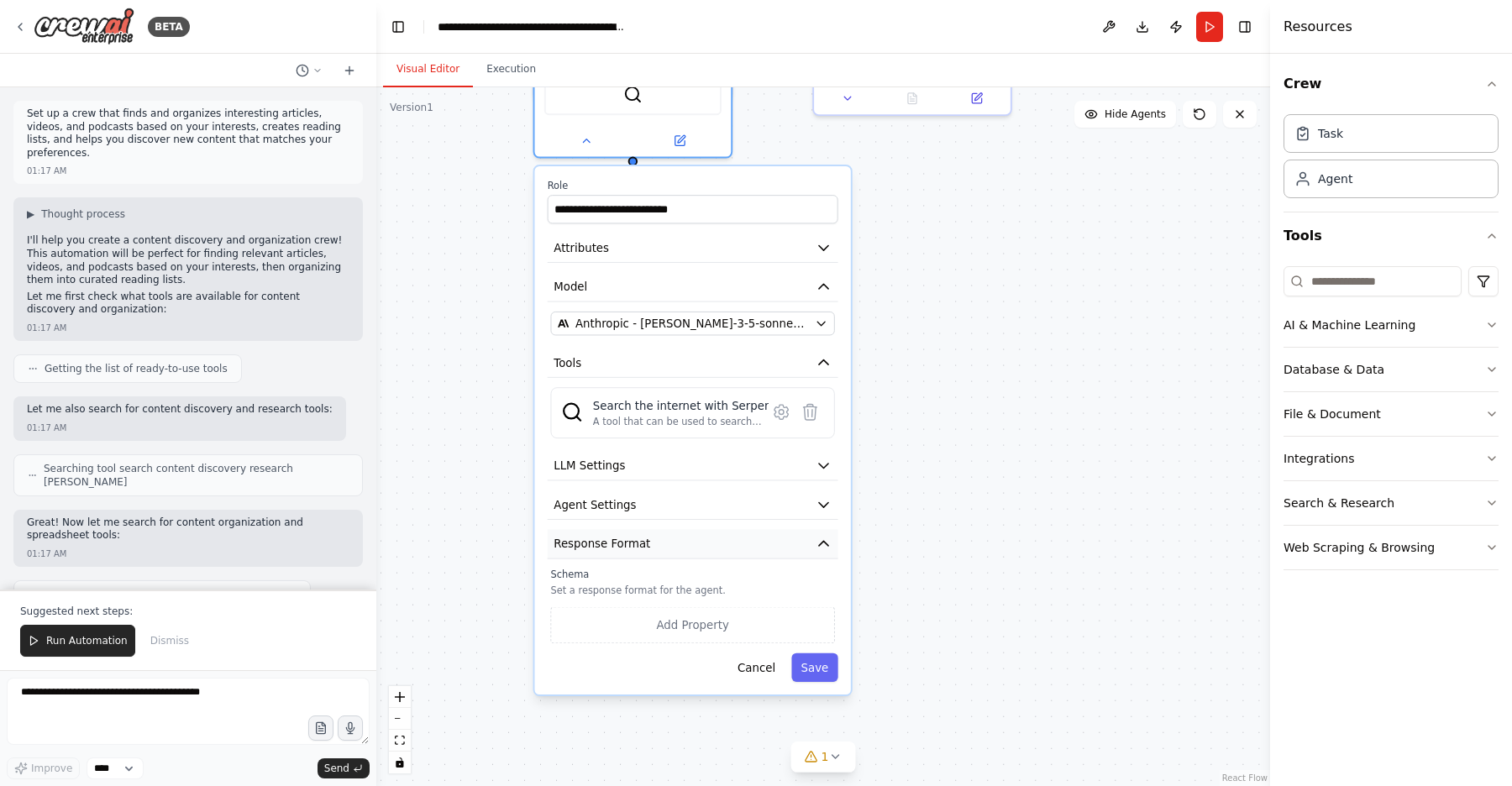
click at [794, 529] on button "Response Format" at bounding box center [693, 544] width 291 height 30
